Goal: Task Accomplishment & Management: Manage account settings

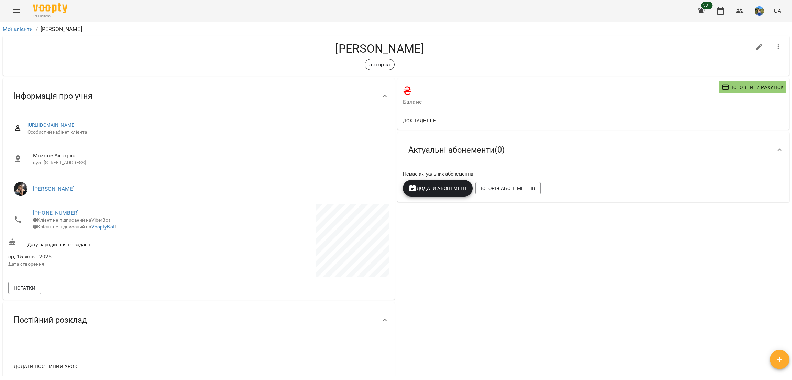
drag, startPoint x: 389, startPoint y: 32, endPoint x: 317, endPoint y: 30, distance: 71.2
click at [317, 30] on div "Мої клієнти / [PERSON_NAME]" at bounding box center [396, 29] width 790 height 11
click at [371, 37] on div "[PERSON_NAME]" at bounding box center [396, 56] width 787 height 40
copy h4 "[PERSON_NAME]"
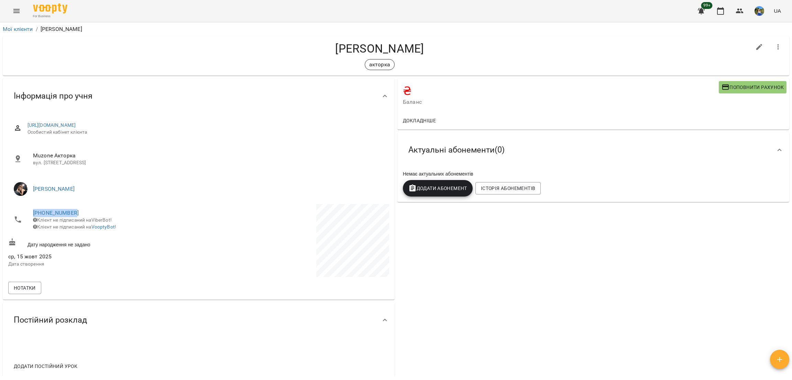
drag, startPoint x: 82, startPoint y: 213, endPoint x: 154, endPoint y: 149, distance: 95.7
click at [33, 210] on span "[PHONE_NUMBER]" at bounding box center [112, 213] width 159 height 8
copy link "[PHONE_NUMBER]"
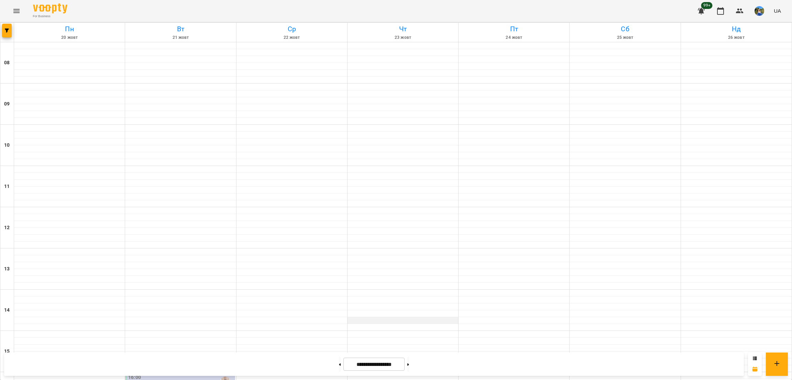
scroll to position [188, 0]
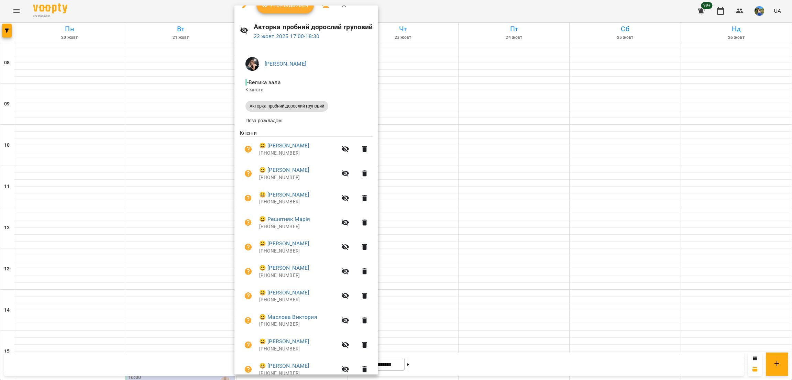
scroll to position [0, 0]
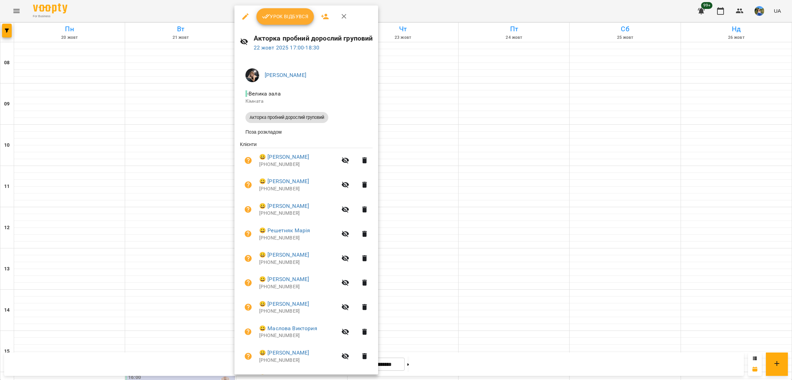
click at [321, 14] on icon "button" at bounding box center [325, 16] width 8 height 8
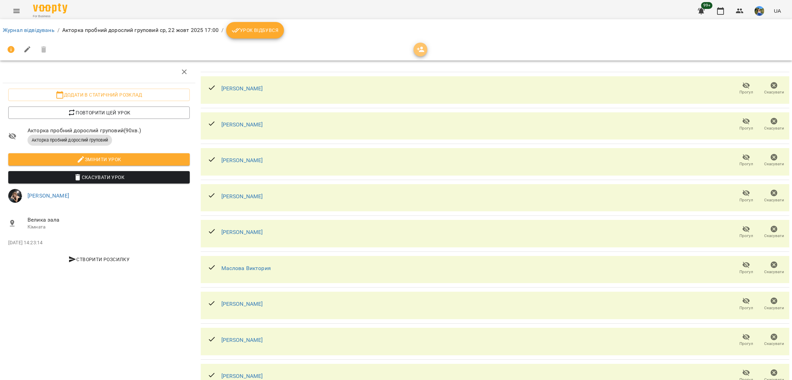
click at [424, 45] on icon "button" at bounding box center [421, 49] width 8 height 8
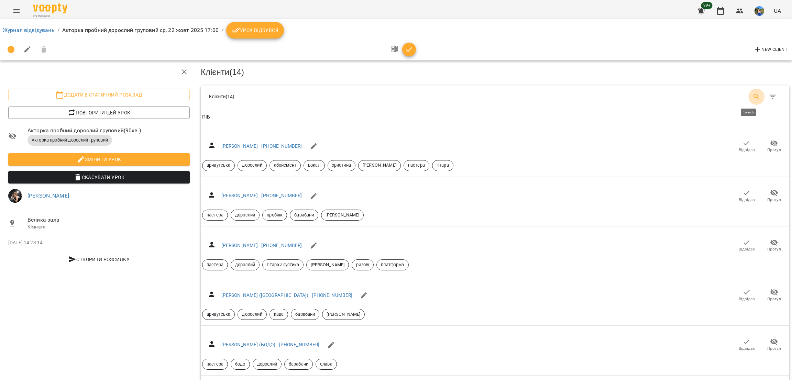
click at [753, 93] on icon "Search" at bounding box center [757, 97] width 8 height 8
type input "**"
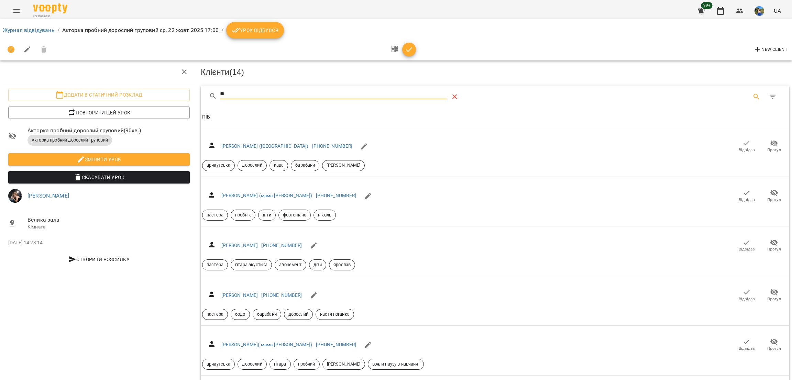
click at [447, 95] on button "Table Toolbar" at bounding box center [455, 97] width 17 height 17
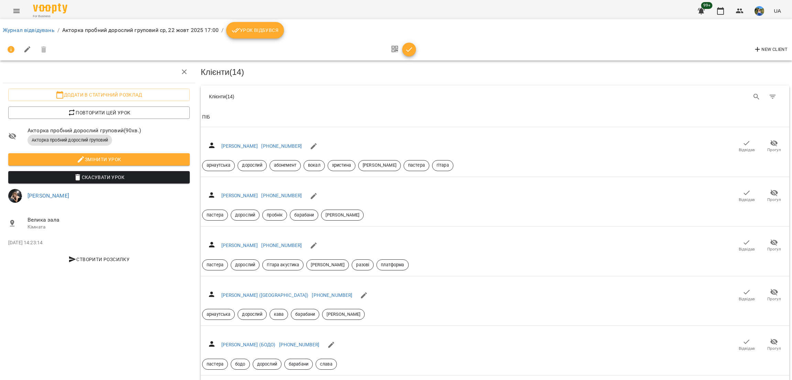
click at [401, 93] on div "Клієнти ( 14 )" at bounding box center [350, 96] width 282 height 7
click at [753, 94] on icon "Search" at bounding box center [757, 97] width 8 height 8
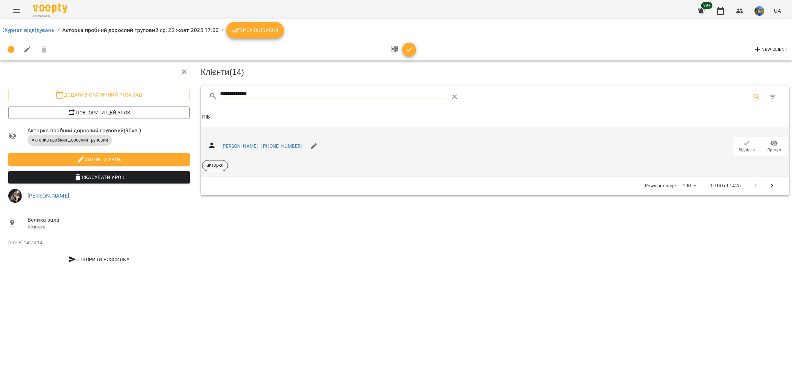
type input "**********"
click at [745, 143] on icon "button" at bounding box center [747, 143] width 8 height 8
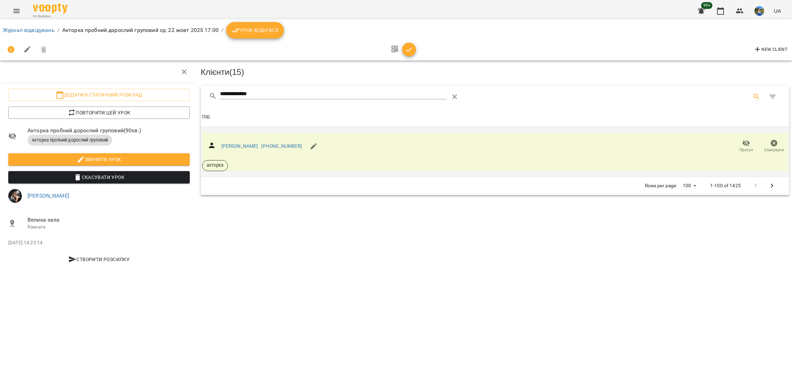
click at [7, 15] on div "For Business 99+ UA" at bounding box center [396, 11] width 792 height 22
click at [10, 13] on button "Menu" at bounding box center [16, 11] width 17 height 17
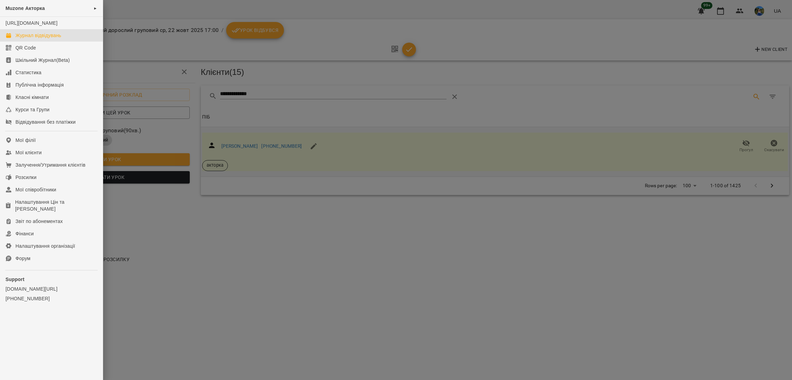
click at [30, 39] on div "Журнал відвідувань" at bounding box center [38, 35] width 46 height 7
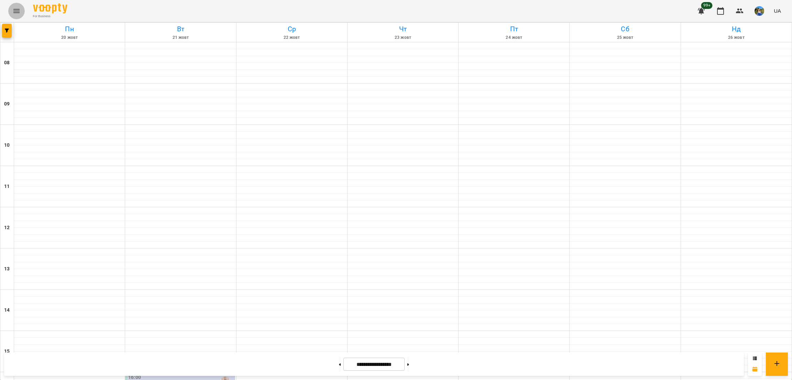
scroll to position [188, 0]
click at [8, 29] on icon "button" at bounding box center [7, 31] width 4 height 4
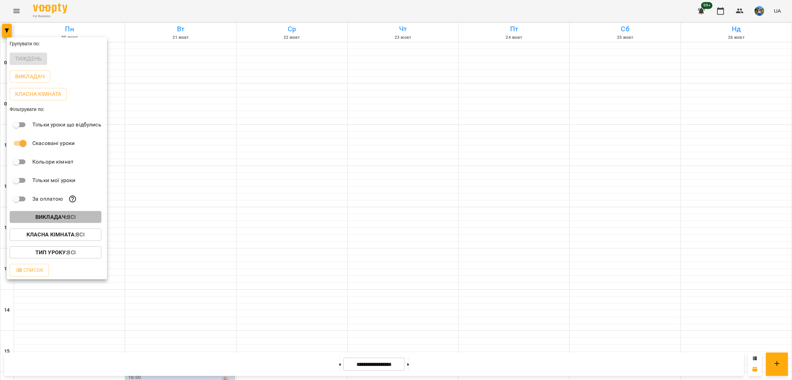
click at [60, 220] on b "Викладач :" at bounding box center [51, 217] width 32 height 7
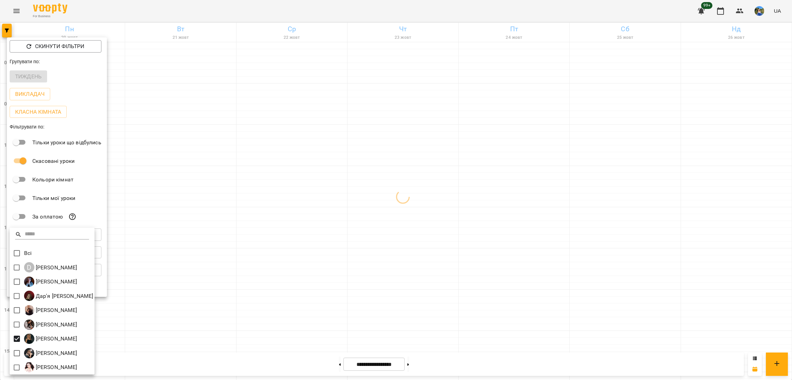
click at [346, 239] on div at bounding box center [396, 190] width 792 height 380
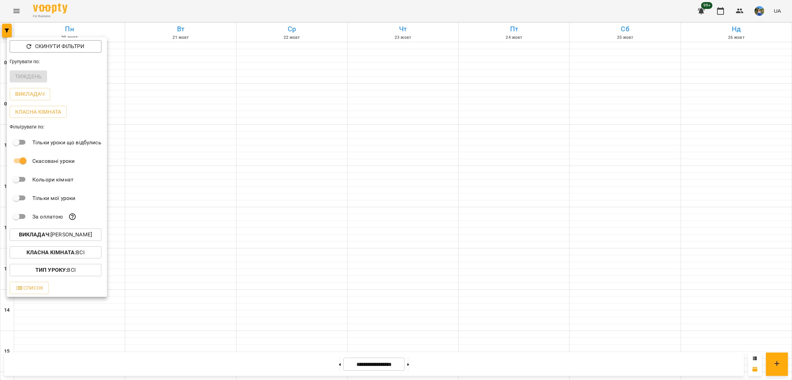
click at [299, 208] on div at bounding box center [396, 190] width 792 height 380
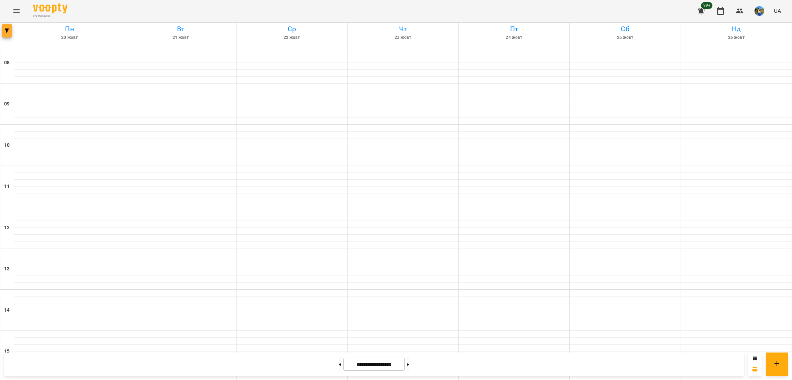
click at [8, 24] on button "button" at bounding box center [7, 31] width 10 height 14
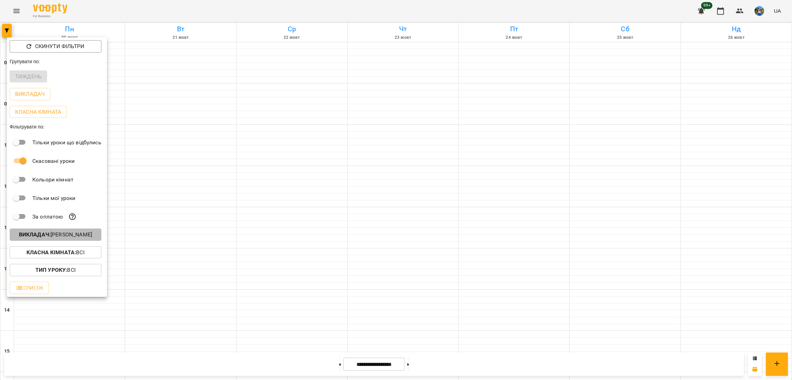
click at [101, 232] on button "Викладач : Поліна Калмикова" at bounding box center [56, 235] width 92 height 12
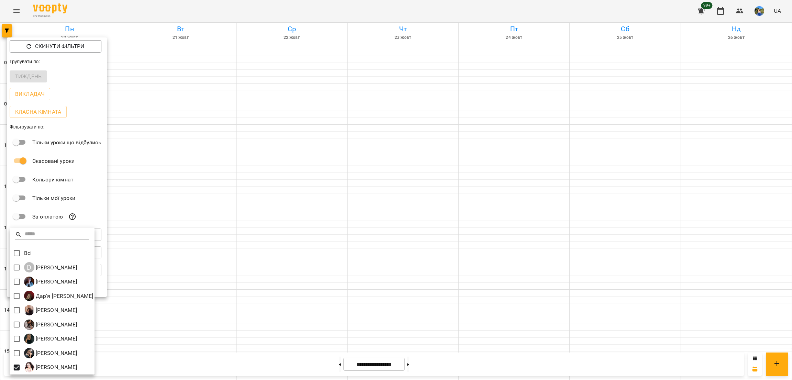
click at [306, 237] on div at bounding box center [396, 190] width 792 height 380
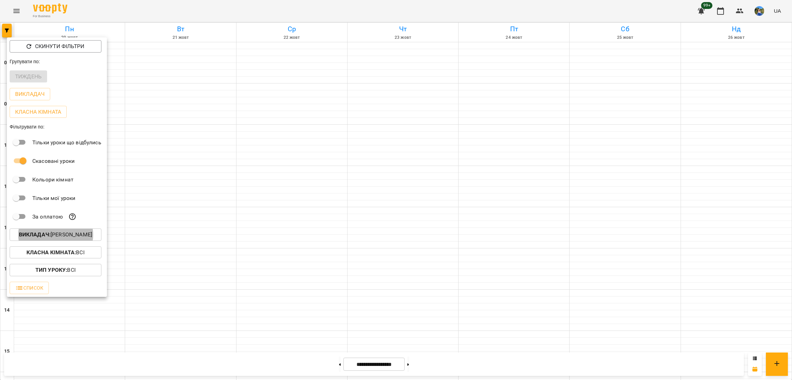
click at [199, 219] on div at bounding box center [396, 190] width 792 height 380
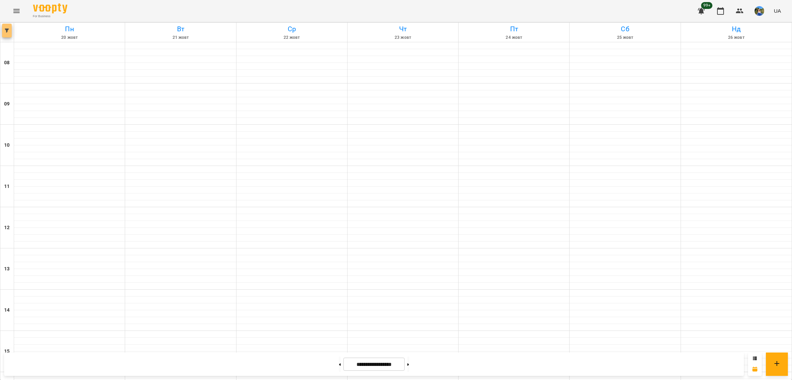
click at [6, 26] on button "button" at bounding box center [7, 31] width 10 height 14
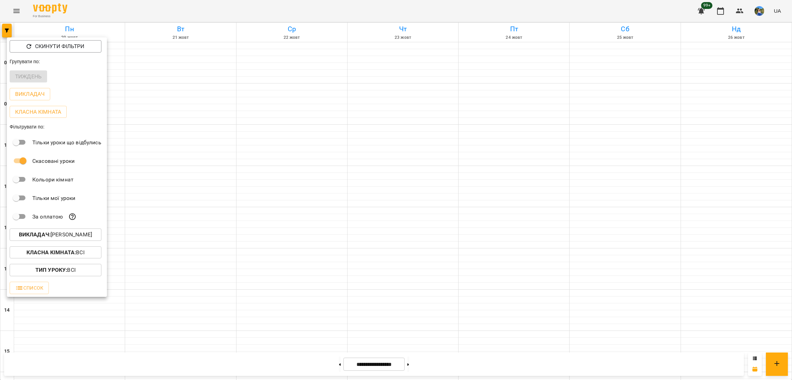
click at [48, 236] on b "Викладач :" at bounding box center [35, 234] width 32 height 7
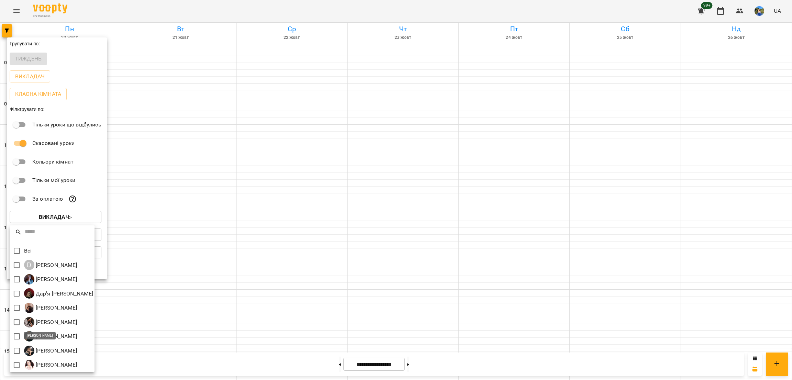
scroll to position [1, 0]
